Goal: Ask a question

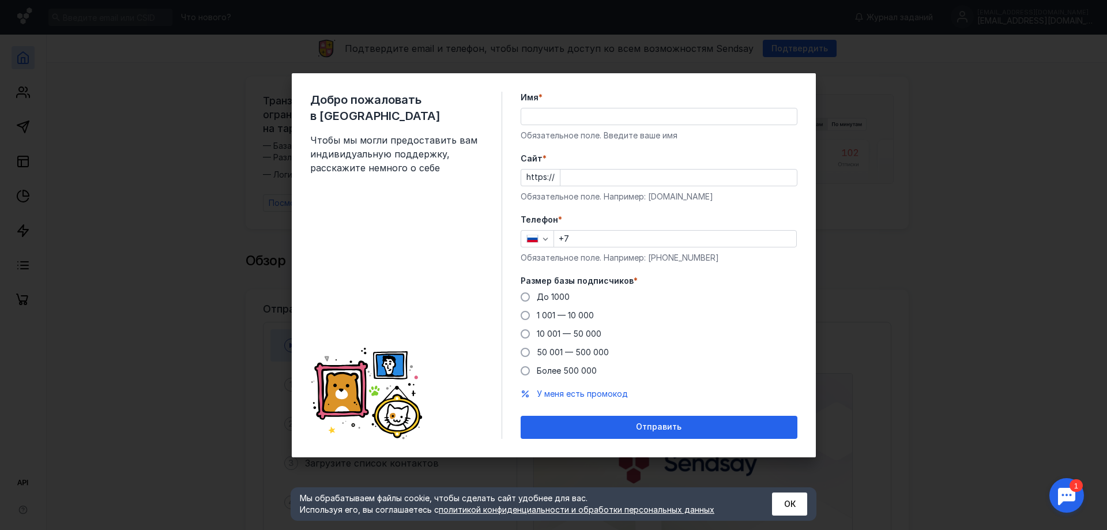
click at [770, 499] on div "Мы обрабатываем файлы cookie, чтобы сделать сайт удобнее для вас. Используя его…" at bounding box center [554, 503] width 526 height 33
click at [771, 500] on div "Мы обрабатываем файлы cookie, чтобы сделать сайт удобнее для вас. Используя его…" at bounding box center [554, 503] width 526 height 33
click at [782, 506] on button "ОК" at bounding box center [789, 503] width 35 height 23
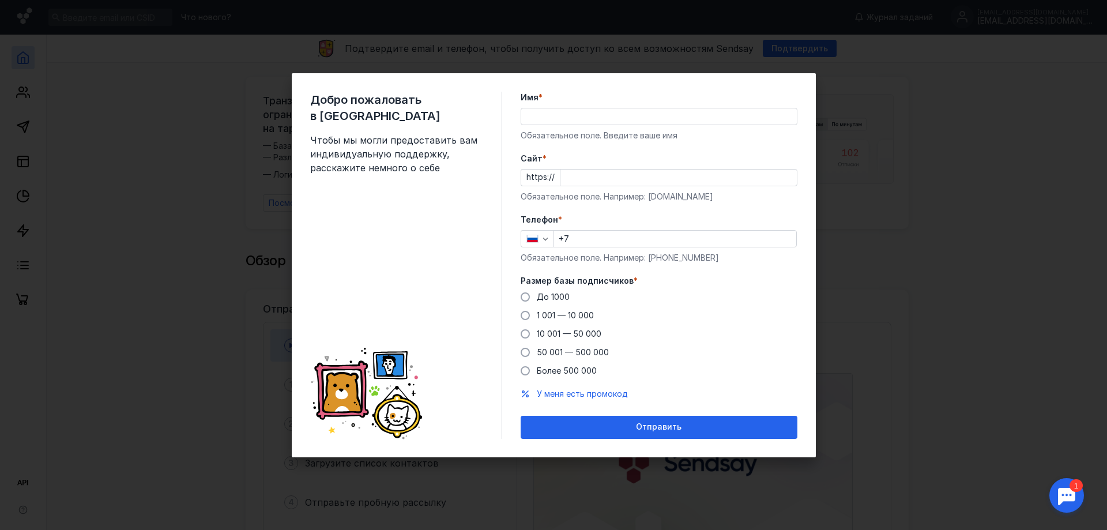
click at [1075, 494] on div at bounding box center [1066, 495] width 36 height 36
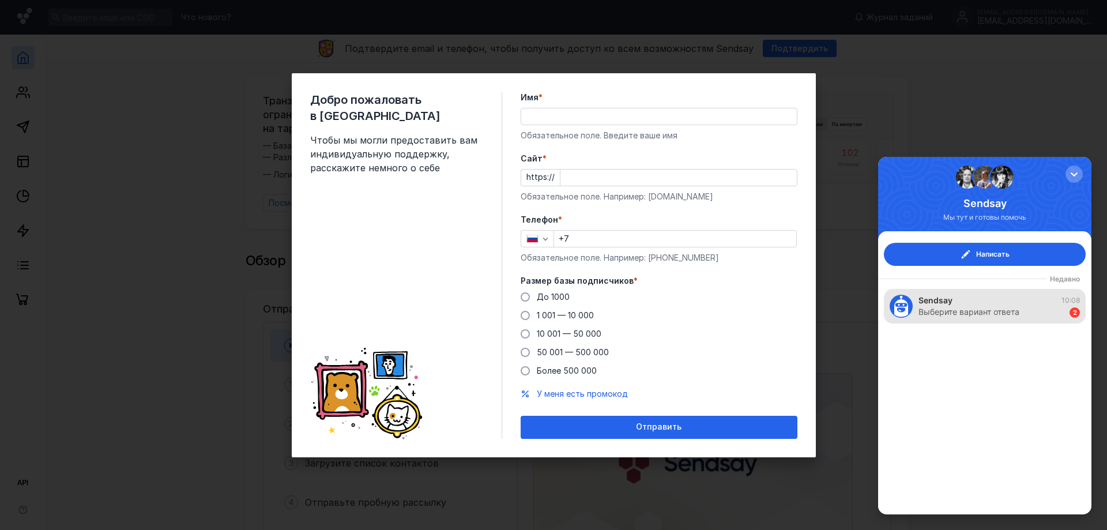
click at [979, 309] on div "Выберите вариант ответа" at bounding box center [968, 312] width 101 height 12
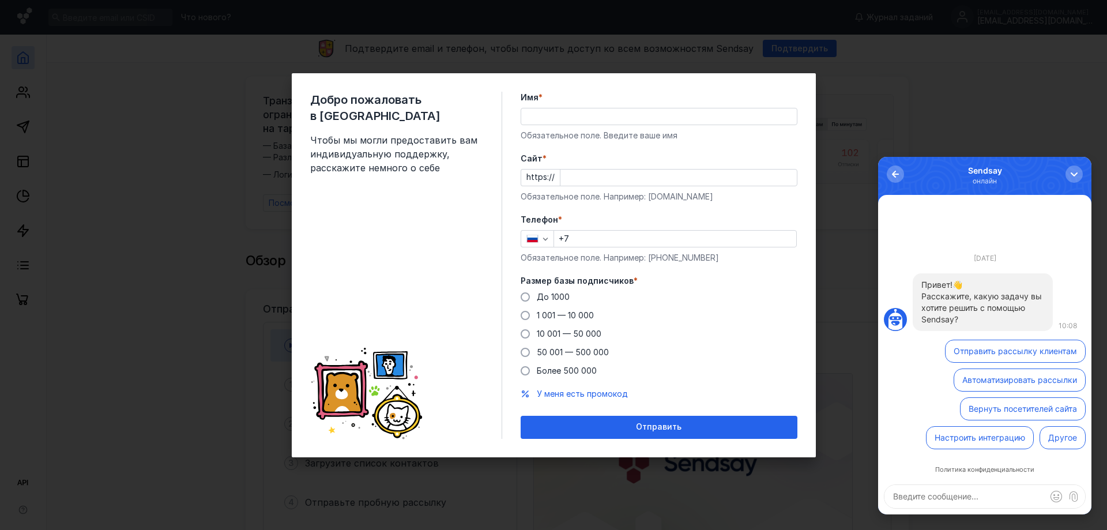
click at [1008, 354] on button "Отправить рассылку клиентам" at bounding box center [1015, 351] width 141 height 23
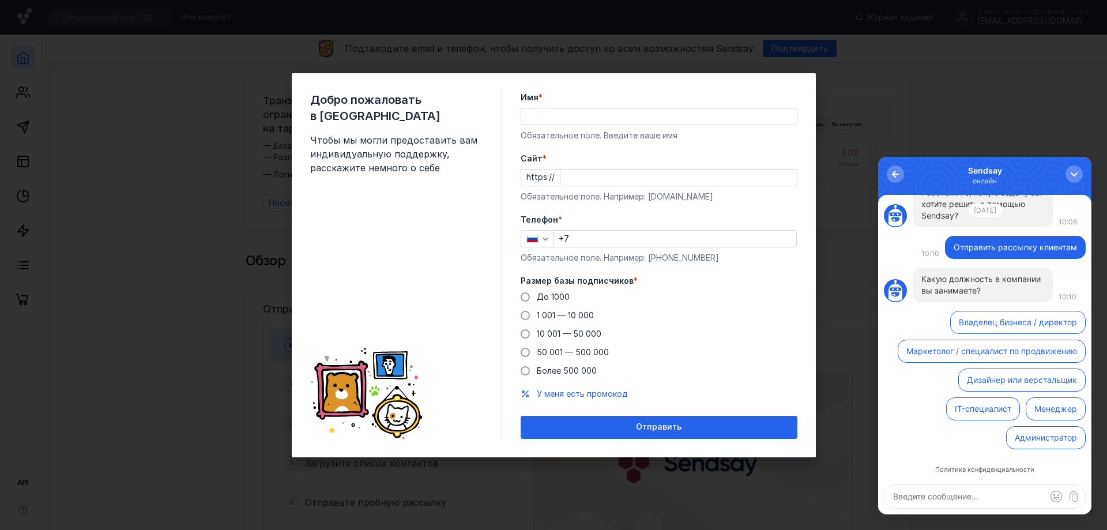
click at [1029, 409] on button "Менеджер" at bounding box center [1055, 408] width 60 height 23
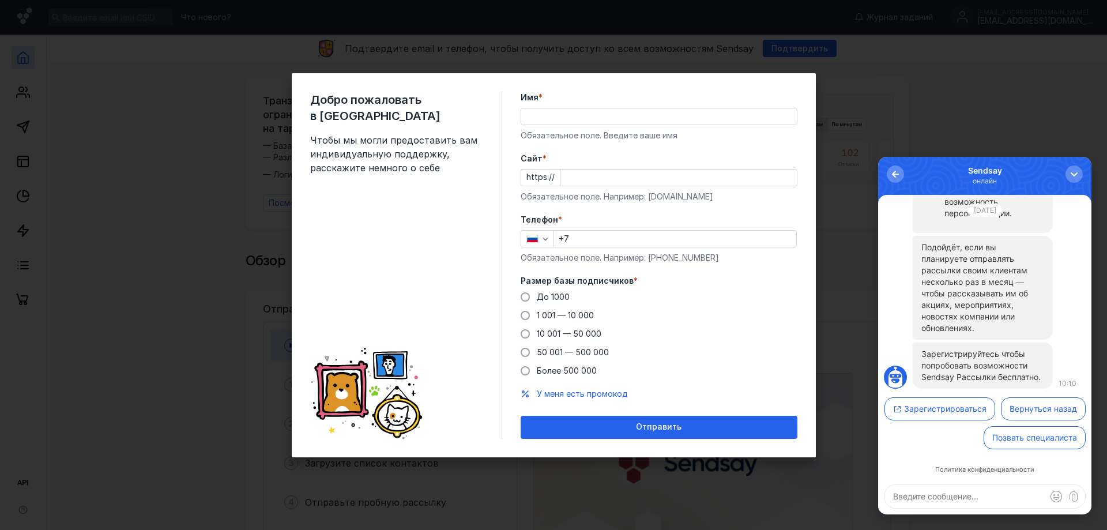
scroll to position [1, 0]
click at [985, 444] on button "Позвать специалиста" at bounding box center [1034, 436] width 102 height 23
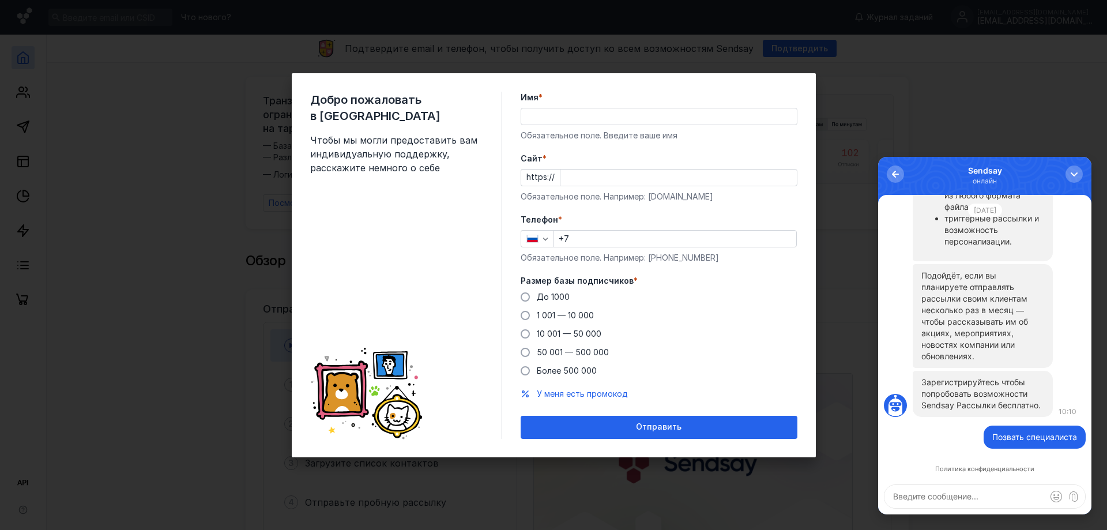
scroll to position [0, 0]
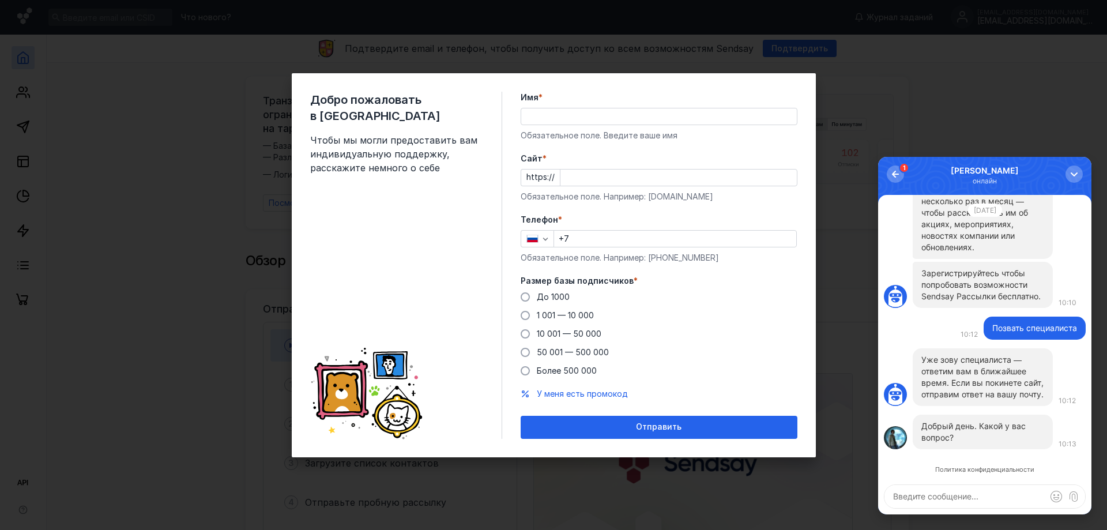
click at [958, 489] on textarea at bounding box center [984, 496] width 201 height 23
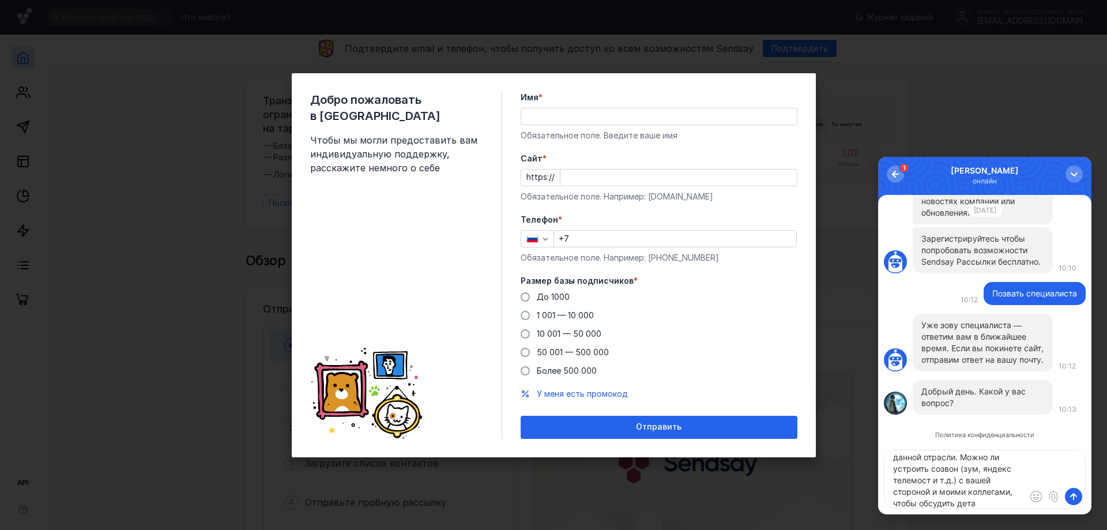
scroll to position [85, 0]
type textarea "Здравствуйте, [PERSON_NAME]! Наша компания занимается выстраиванием емэйл-рассы…"
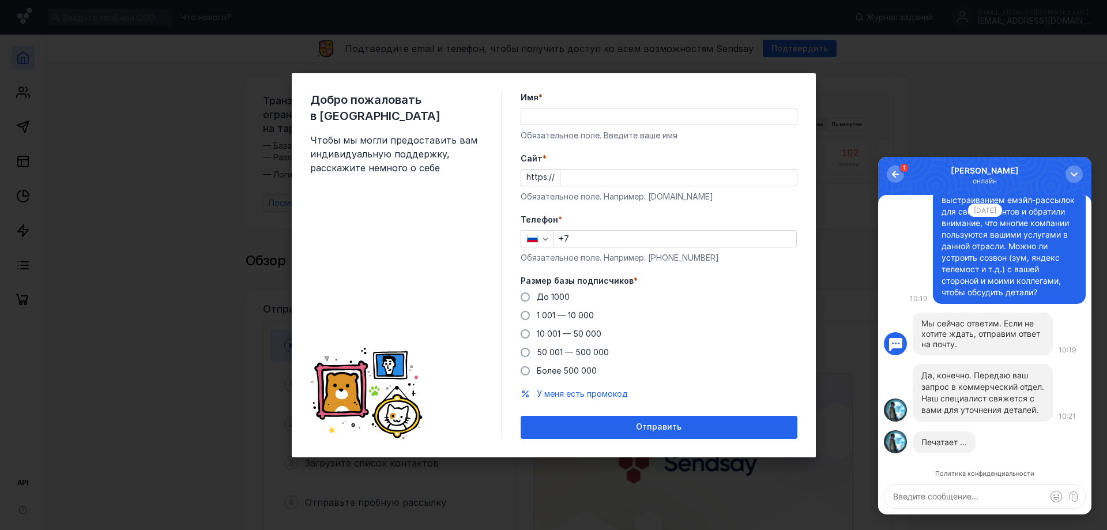
scroll to position [1, 0]
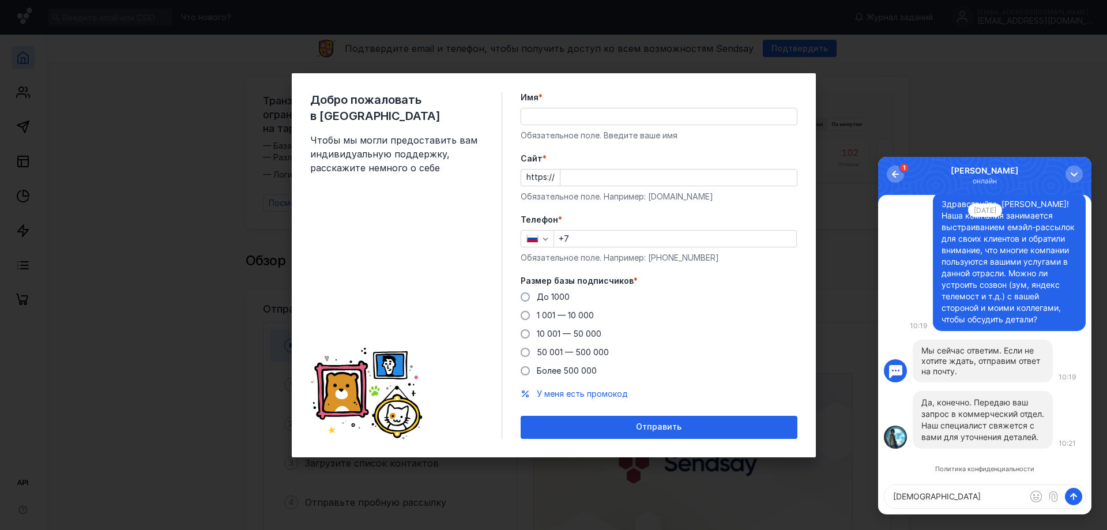
type textarea "Спасибо"
